Goal: Task Accomplishment & Management: Complete application form

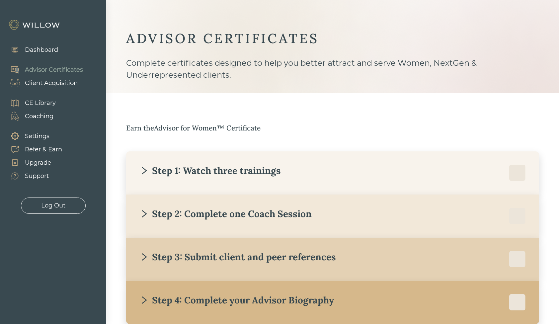
scroll to position [41, 0]
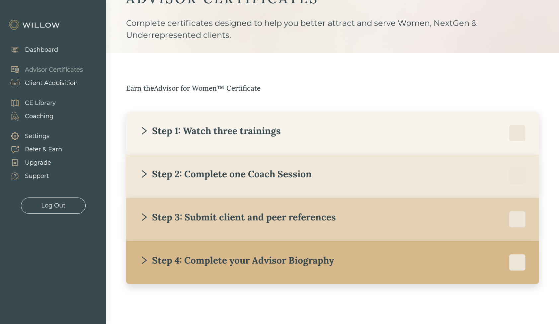
click at [266, 261] on div "Step 4: Complete your Advisor Biography" at bounding box center [236, 260] width 195 height 12
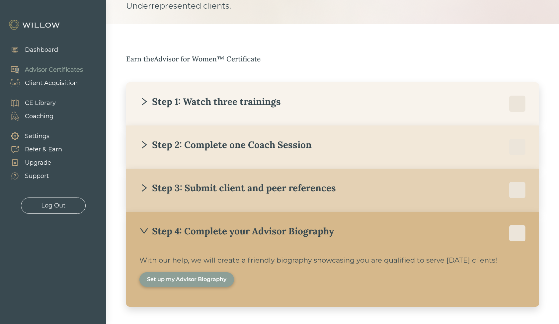
scroll to position [70, 0]
click at [194, 280] on div "Set up my Advisor Biography" at bounding box center [186, 279] width 79 height 8
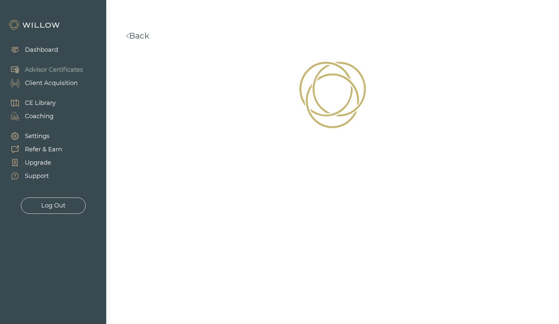
click at [138, 36] on link "Back" at bounding box center [137, 36] width 23 height 10
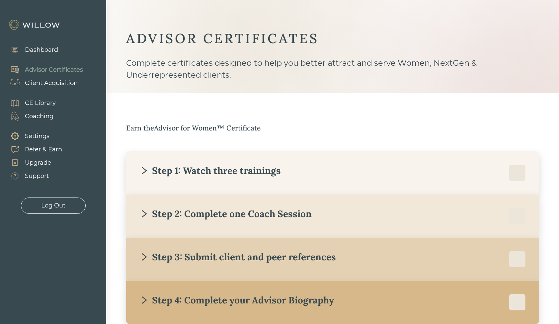
click at [187, 296] on div "Step 4: Complete your Advisor Biography" at bounding box center [236, 300] width 195 height 12
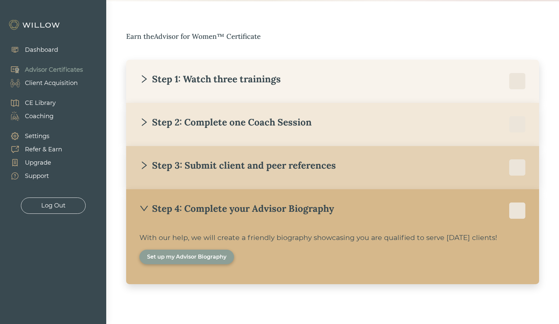
click at [182, 254] on div "Set up my Advisor Biography" at bounding box center [186, 257] width 79 height 8
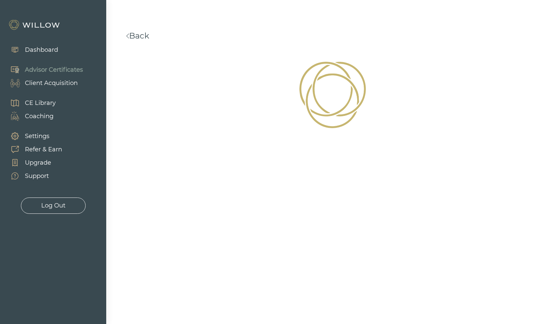
click at [142, 37] on link "Back" at bounding box center [137, 36] width 23 height 10
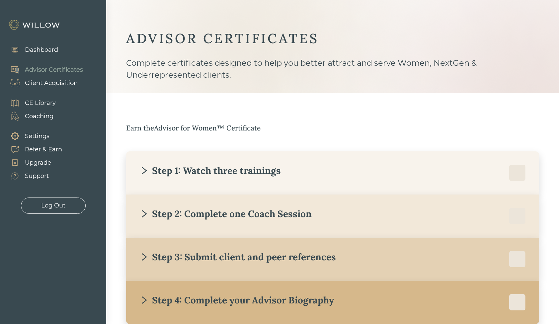
scroll to position [41, 0]
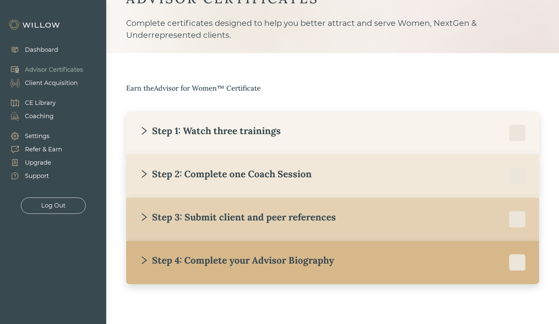
click at [145, 257] on icon "right" at bounding box center [143, 260] width 9 height 9
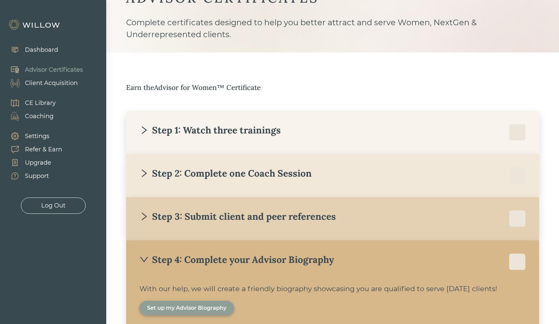
scroll to position [92, 0]
